Goal: Information Seeking & Learning: Learn about a topic

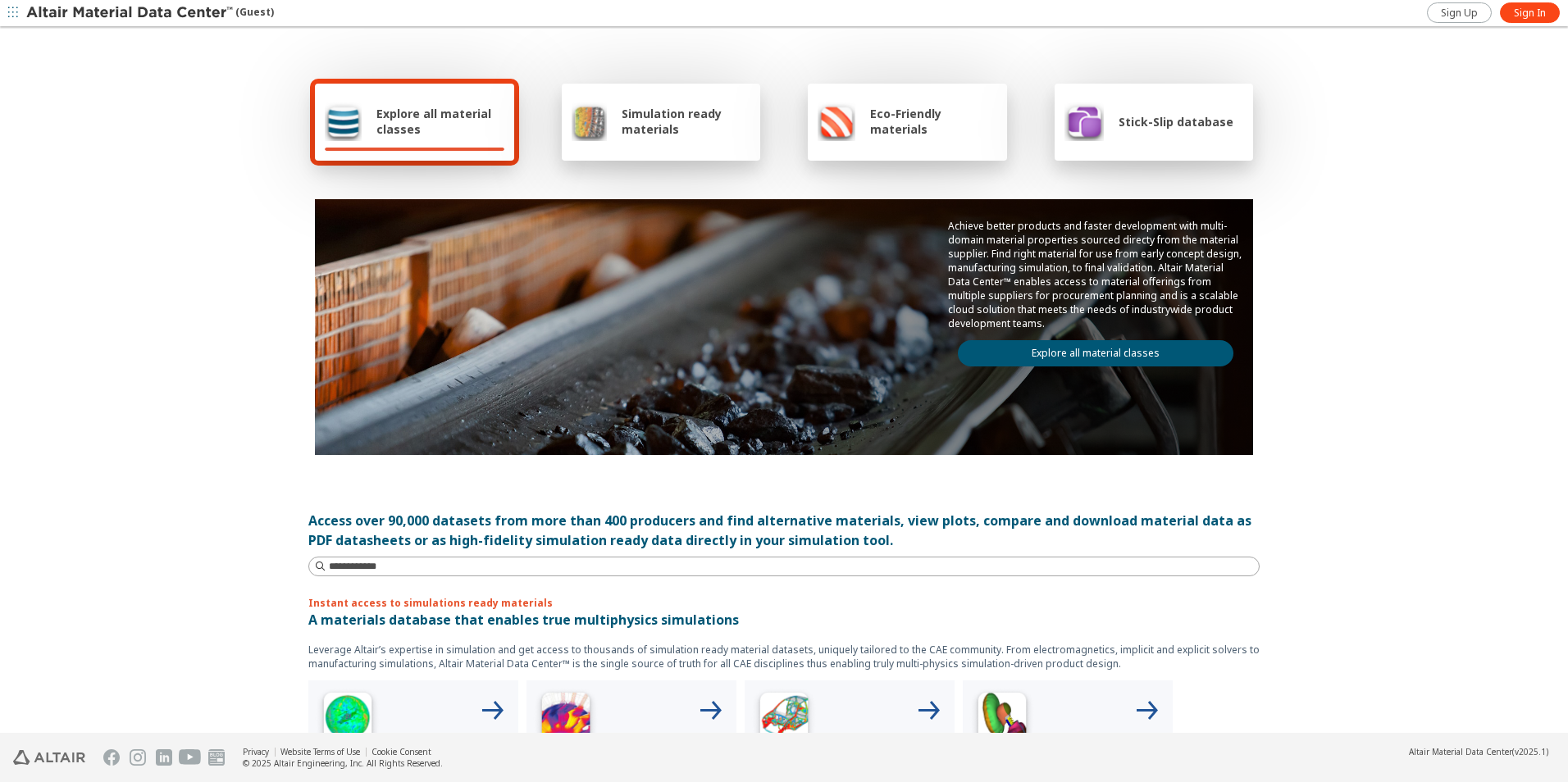
click at [1129, 351] on link "Explore all material classes" at bounding box center [1095, 352] width 276 height 26
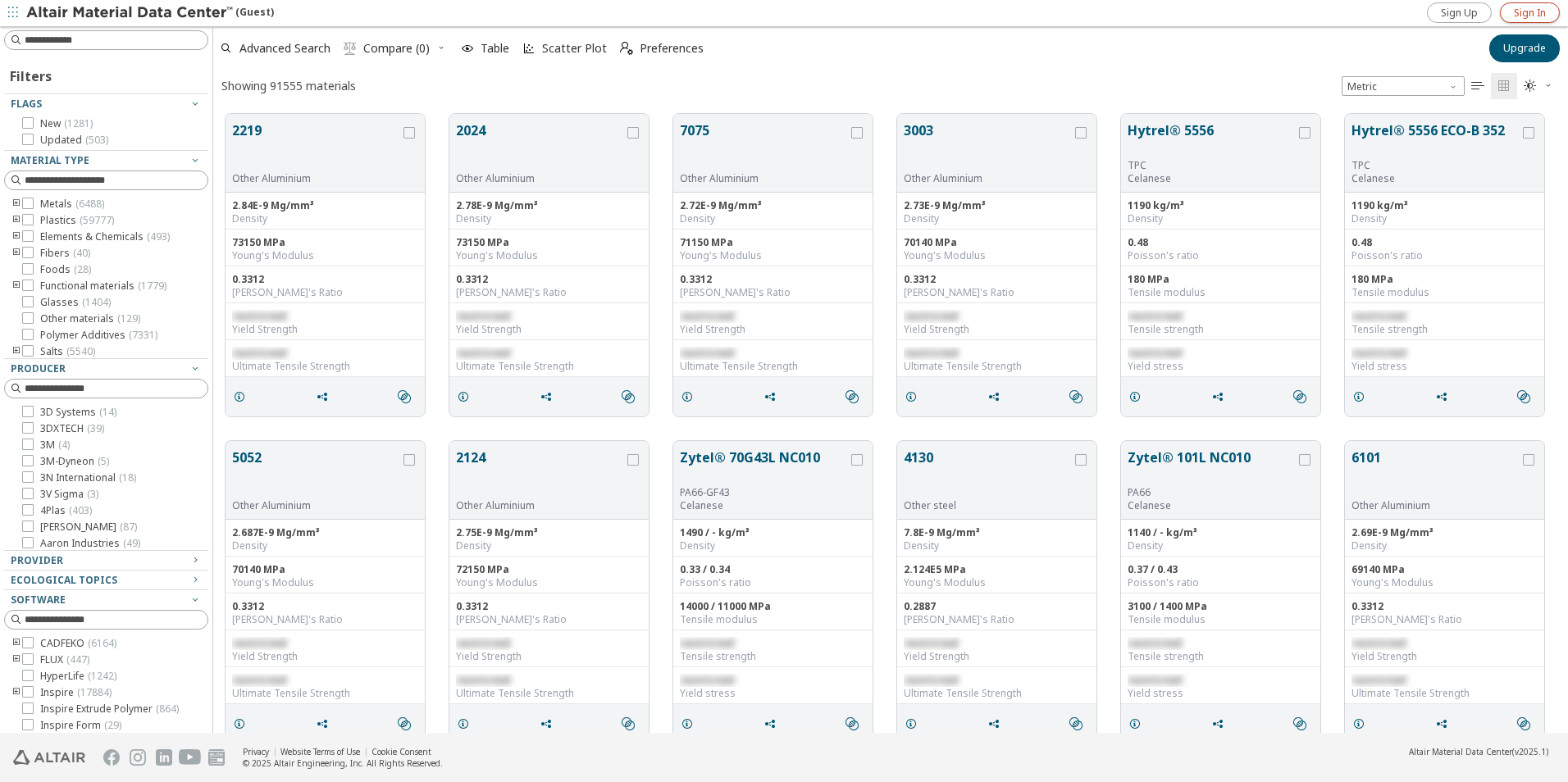
scroll to position [619, 1343]
click at [1541, 13] on span "Sign In" at bounding box center [1529, 13] width 32 height 13
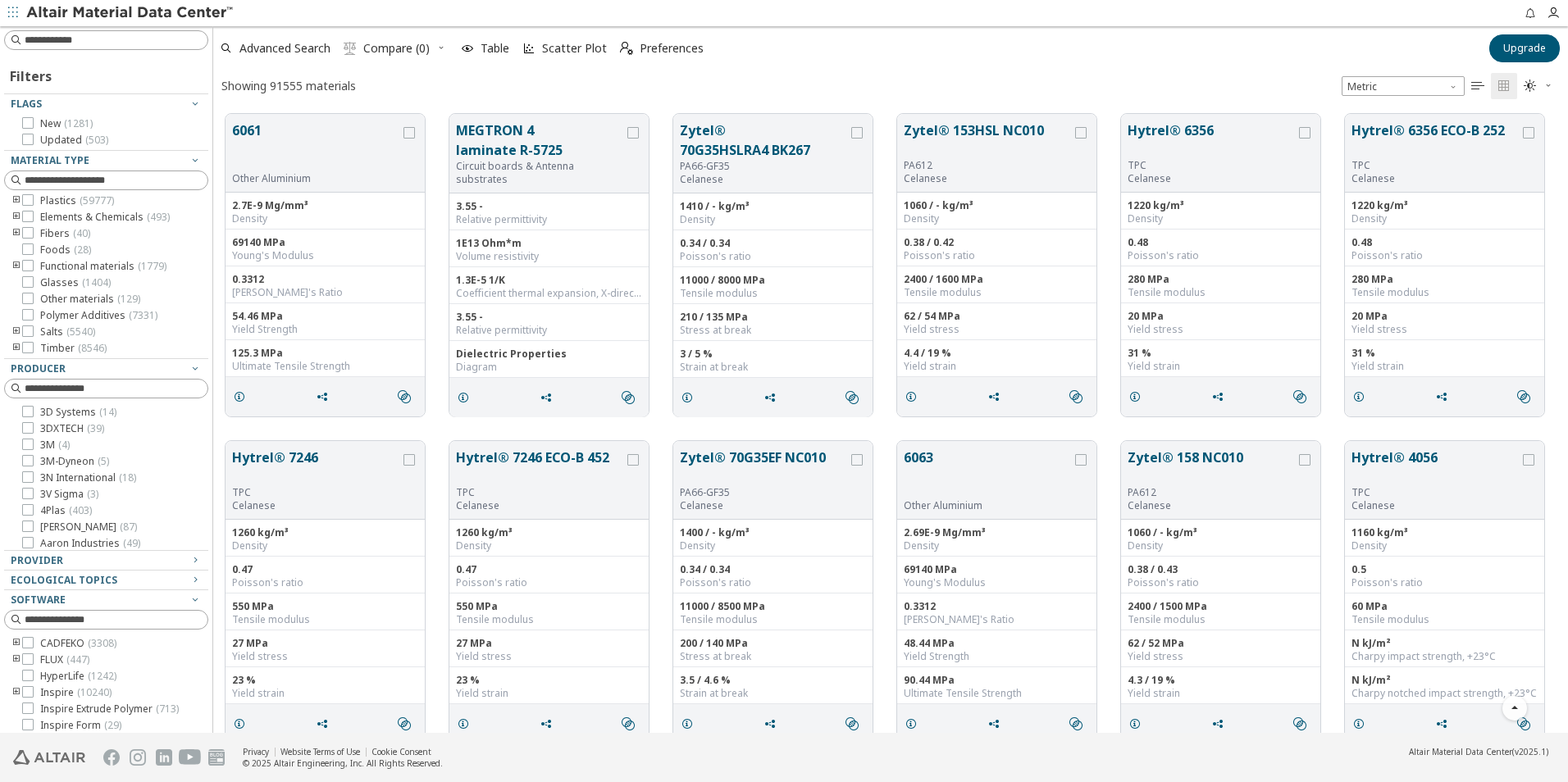
scroll to position [902, 0]
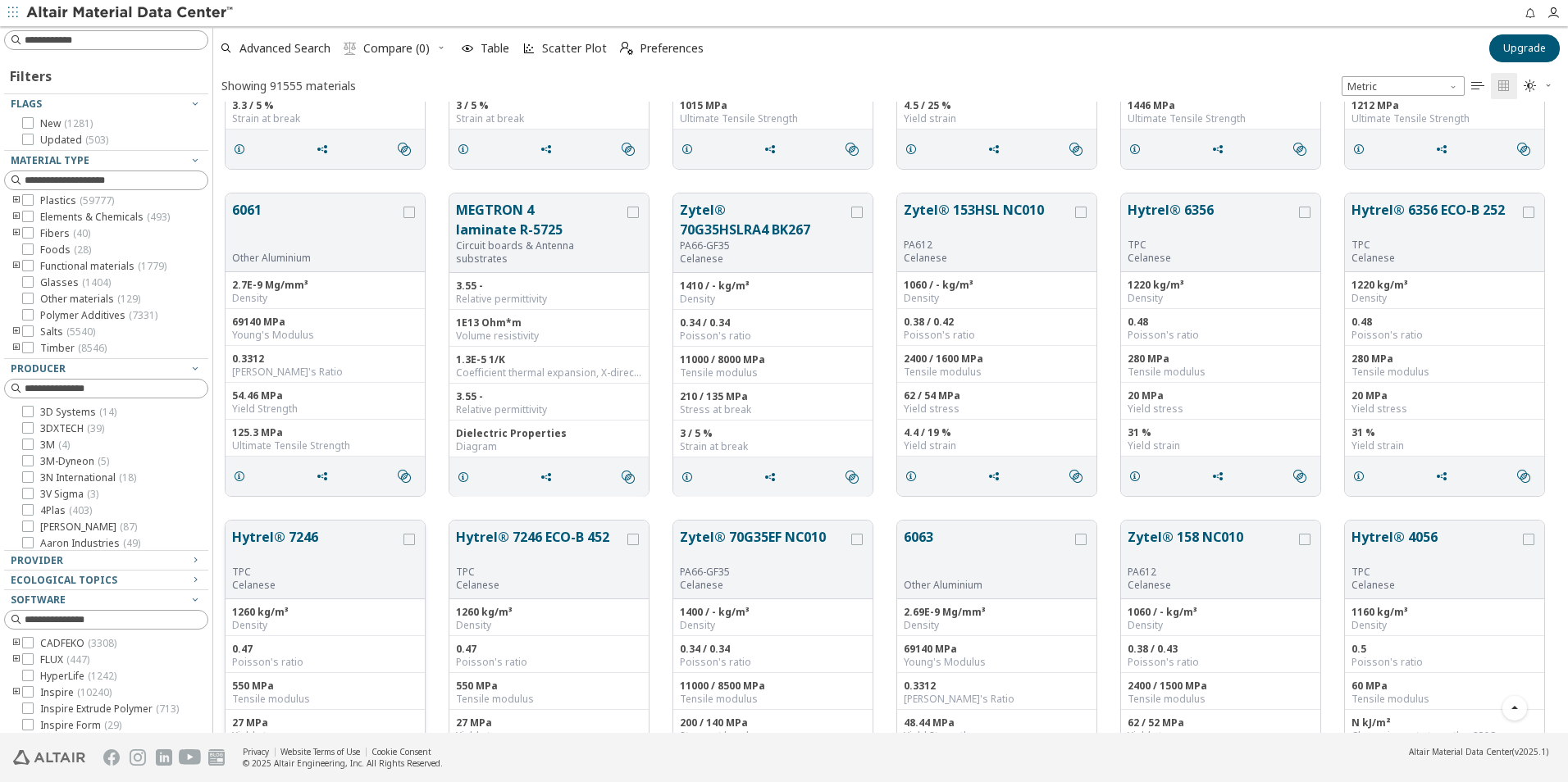
click at [292, 536] on button "Hytrel® 7246" at bounding box center [316, 546] width 168 height 38
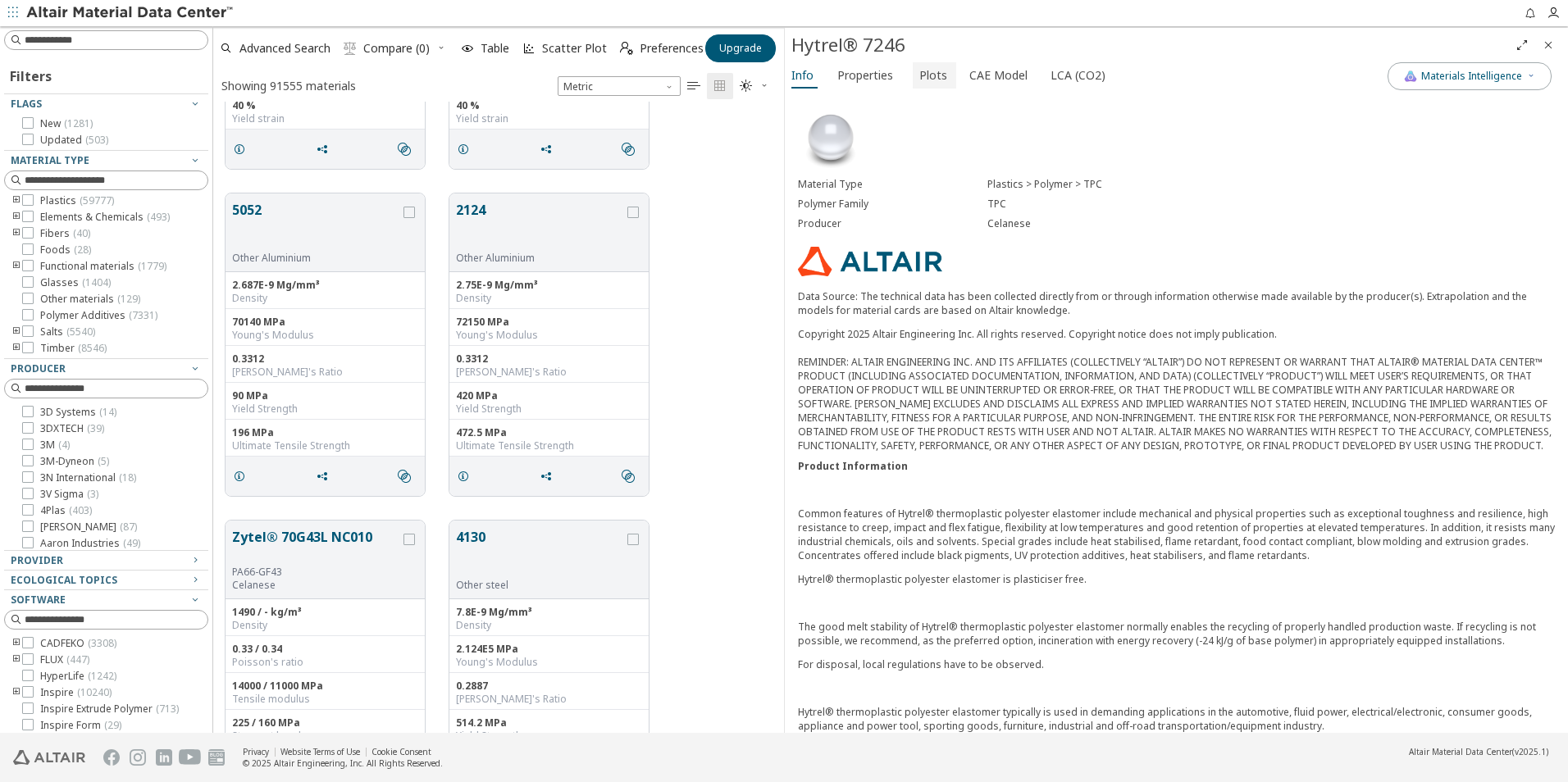
click at [933, 79] on span "Plots" at bounding box center [933, 74] width 28 height 26
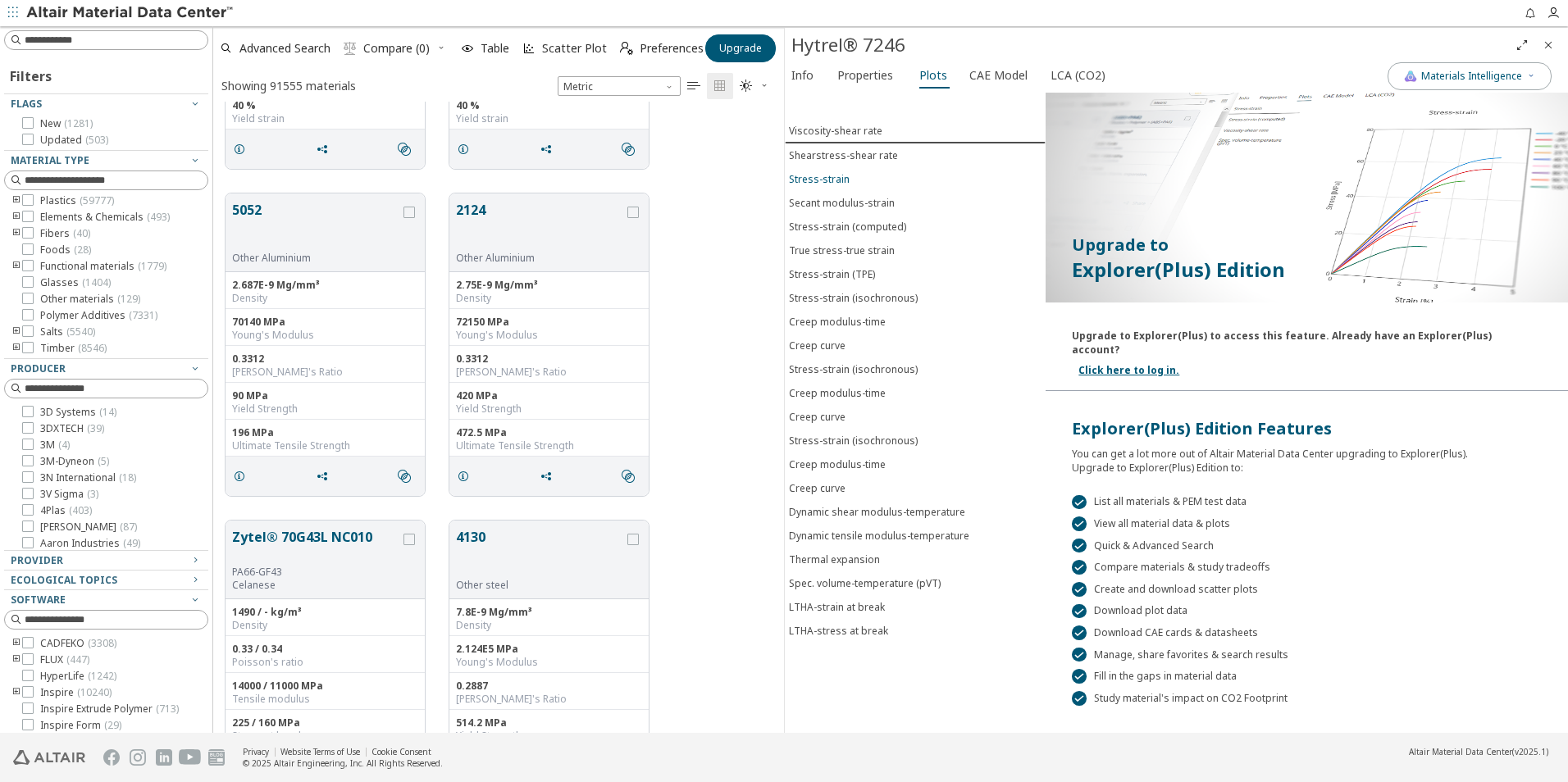
click at [829, 179] on div "Stress-strain" at bounding box center [819, 179] width 61 height 14
click at [829, 179] on div "Stress-strain" at bounding box center [819, 178] width 61 height 14
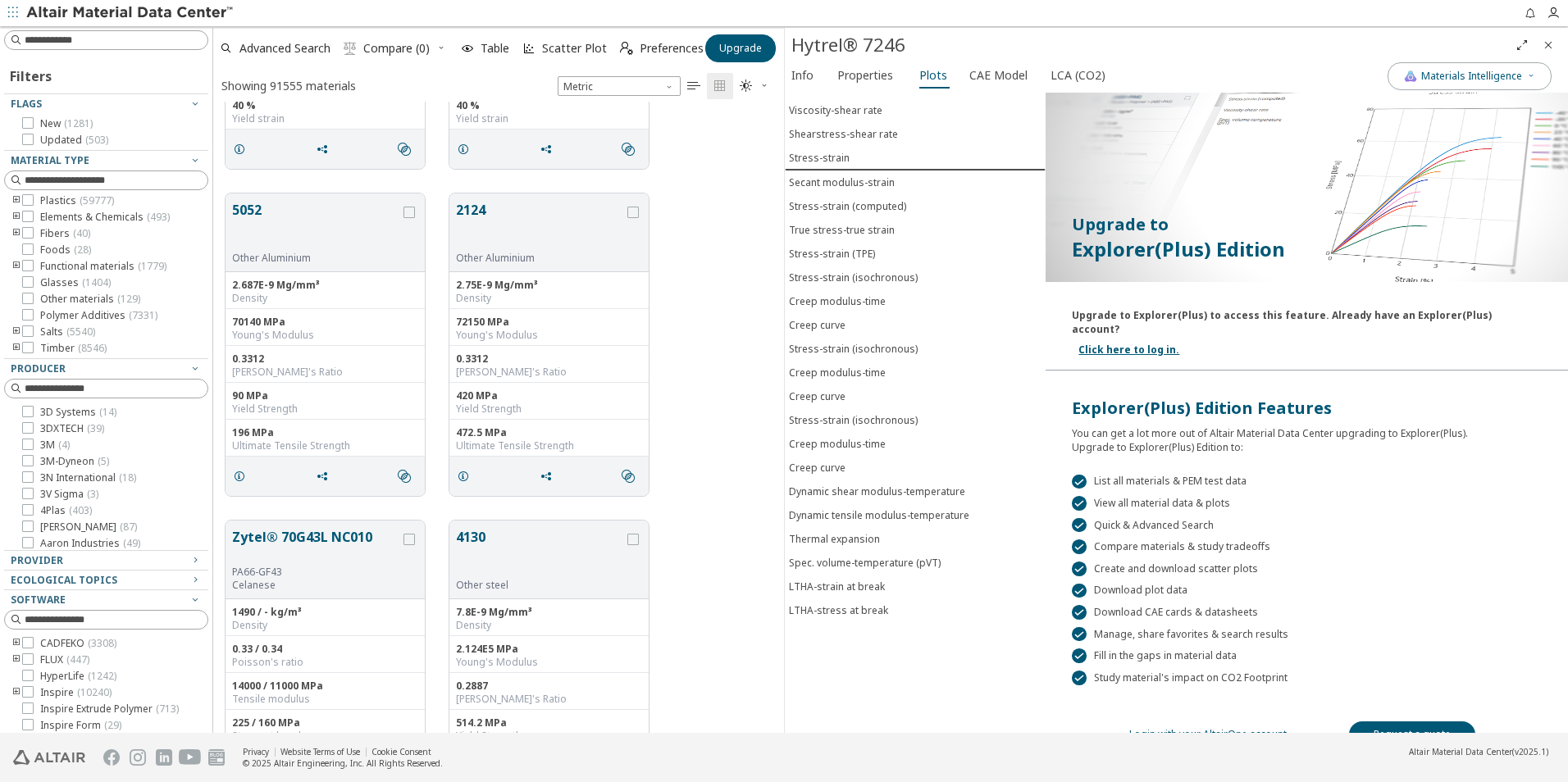
scroll to position [32, 0]
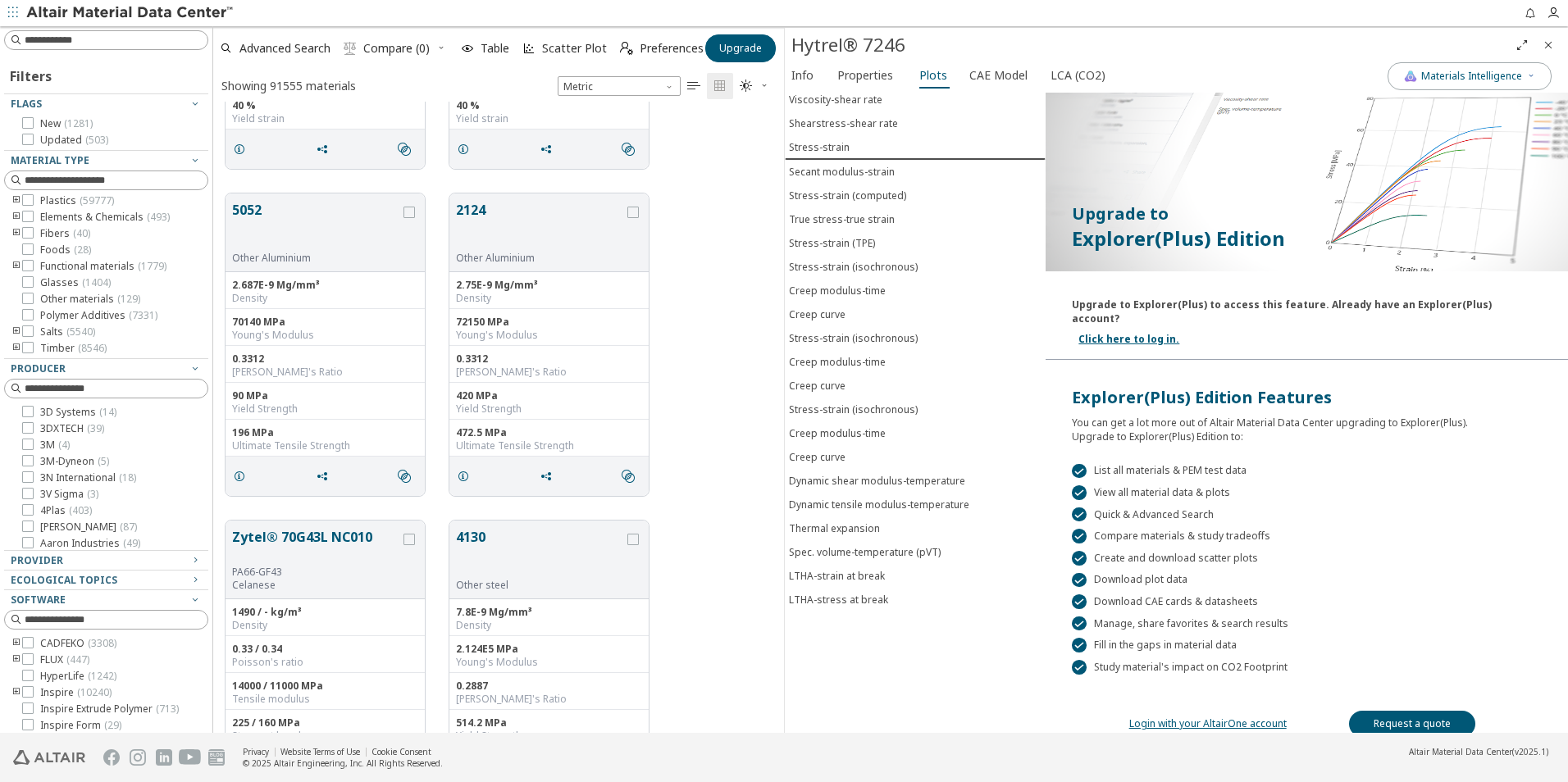
click at [1071, 386] on div "Explorer(Plus) Edition Features" at bounding box center [1306, 397] width 470 height 23
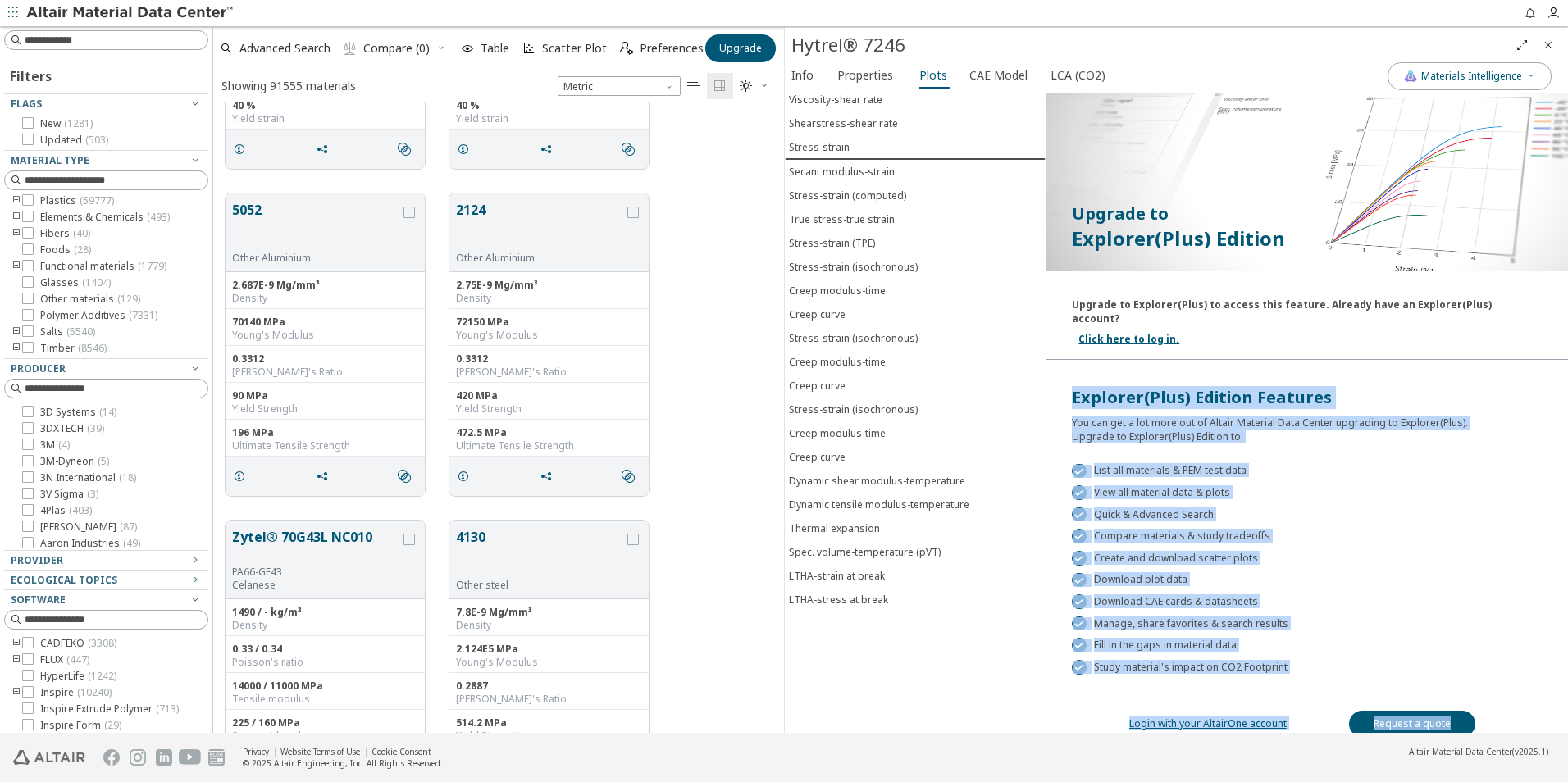
drag, startPoint x: 1066, startPoint y: 383, endPoint x: 1516, endPoint y: 691, distance: 545.3
click at [1516, 691] on div "Upgrade to Explorer(Plus) Edition Upgrade to Explorer(Plus) to access this feat…" at bounding box center [1306, 404] width 522 height 686
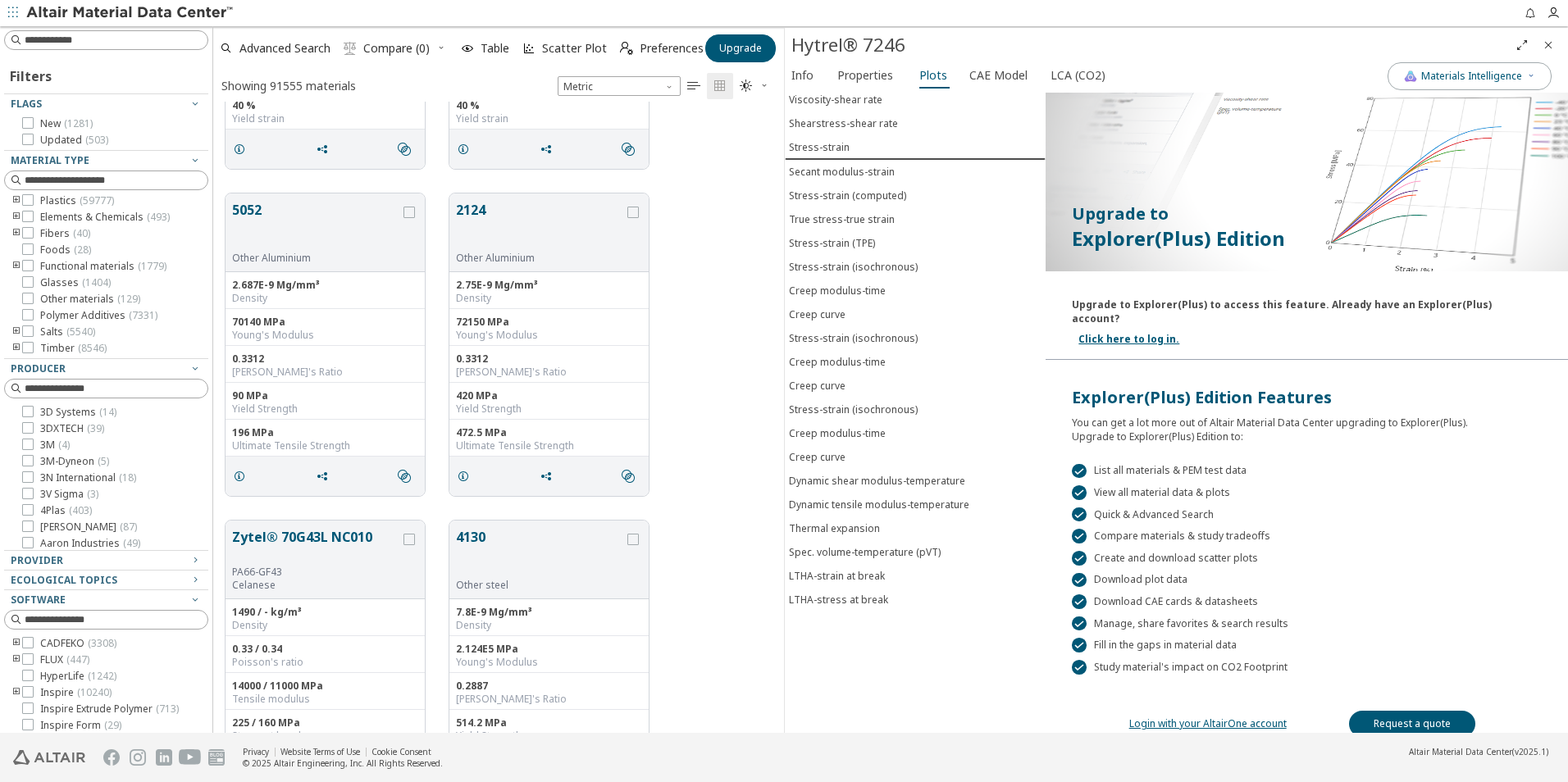
click at [748, 368] on div "5052 Other Aluminium 2.687E-9 Mg/mm³ Density 70140 MPa Young's Modulus 0.3312 P…" at bounding box center [498, 345] width 571 height 328
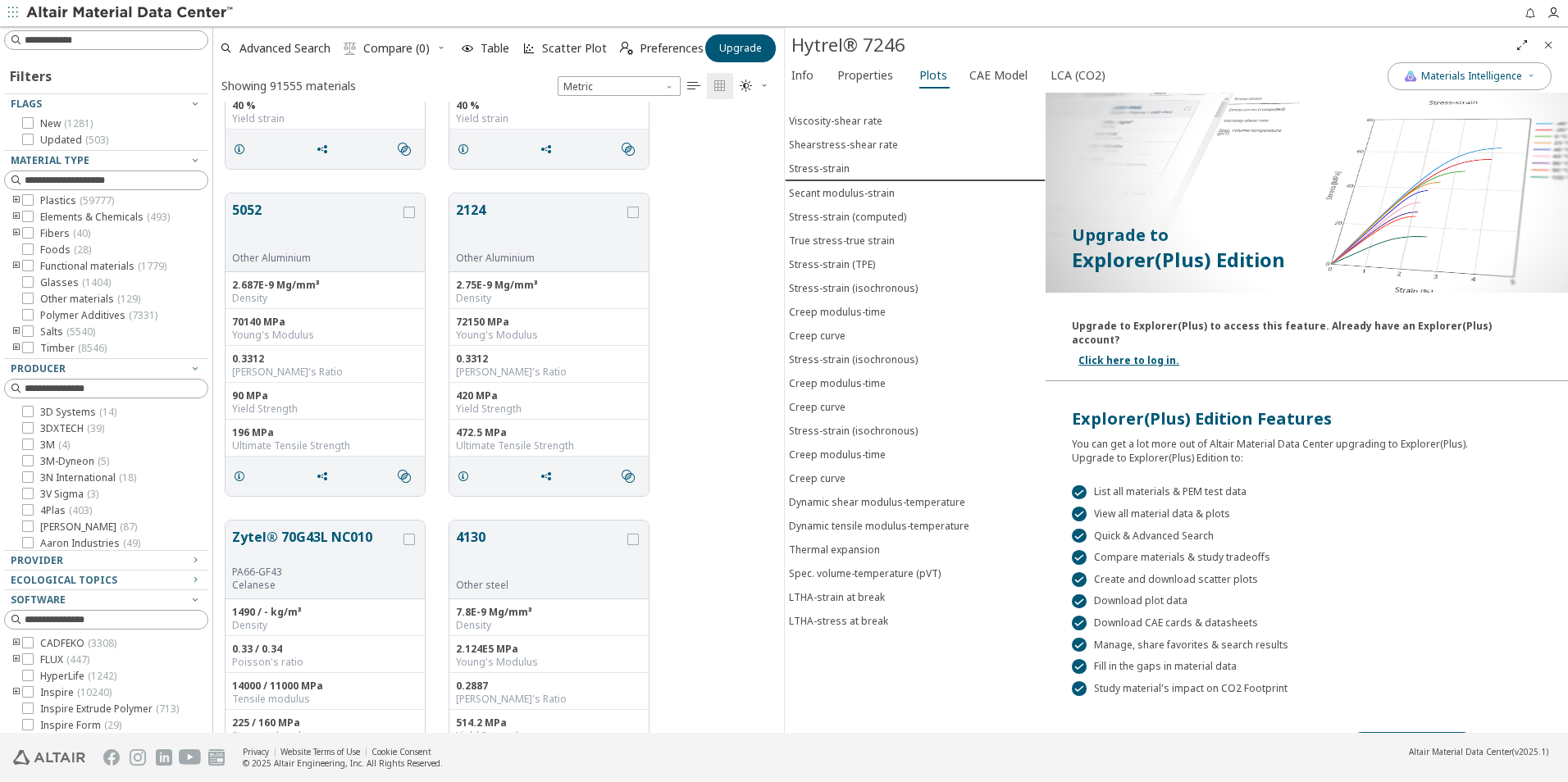
scroll to position [0, 0]
